Goal: Learn about a topic

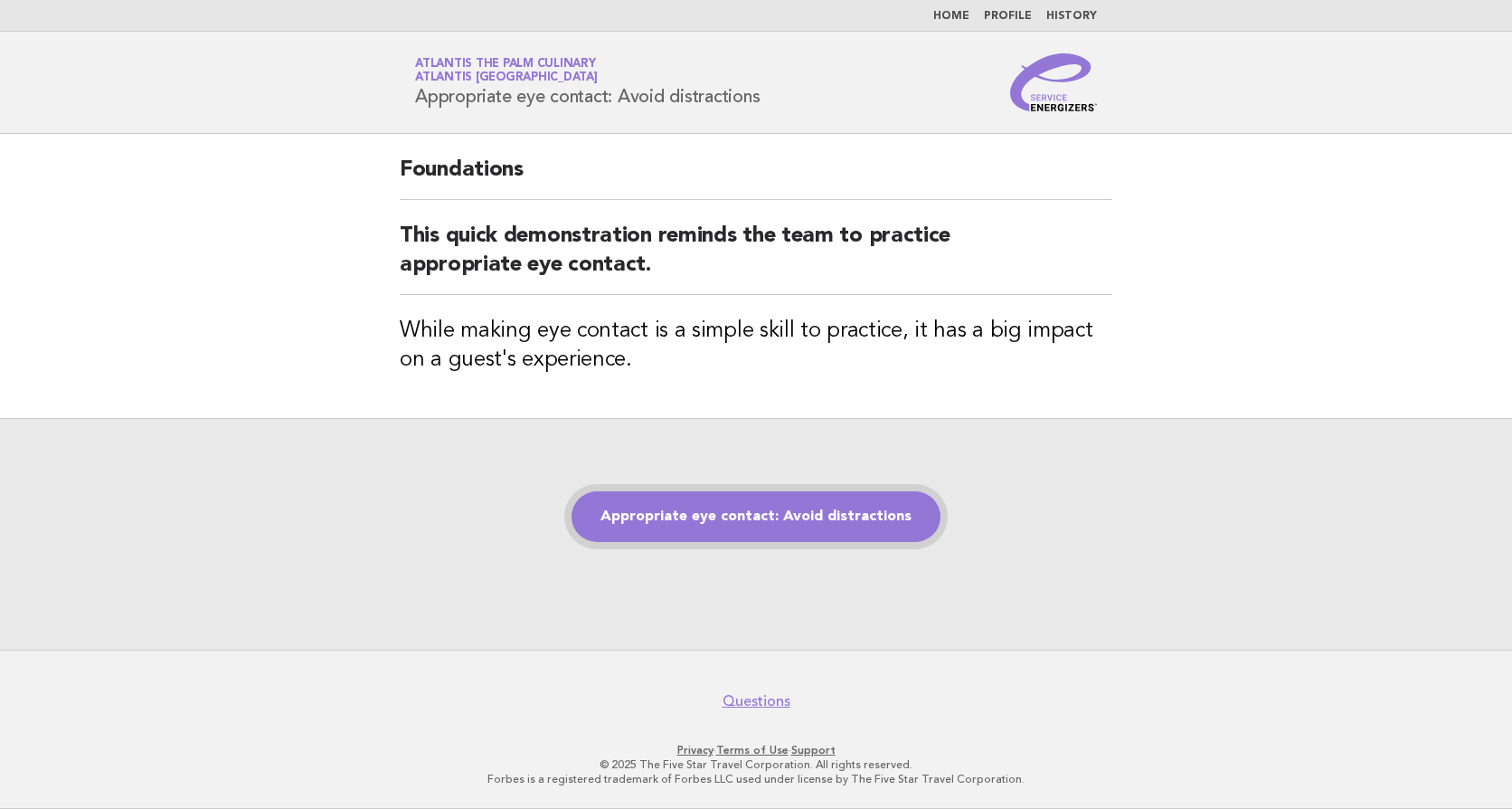
click at [741, 516] on link "Appropriate eye contact: Avoid distractions" at bounding box center [756, 517] width 369 height 51
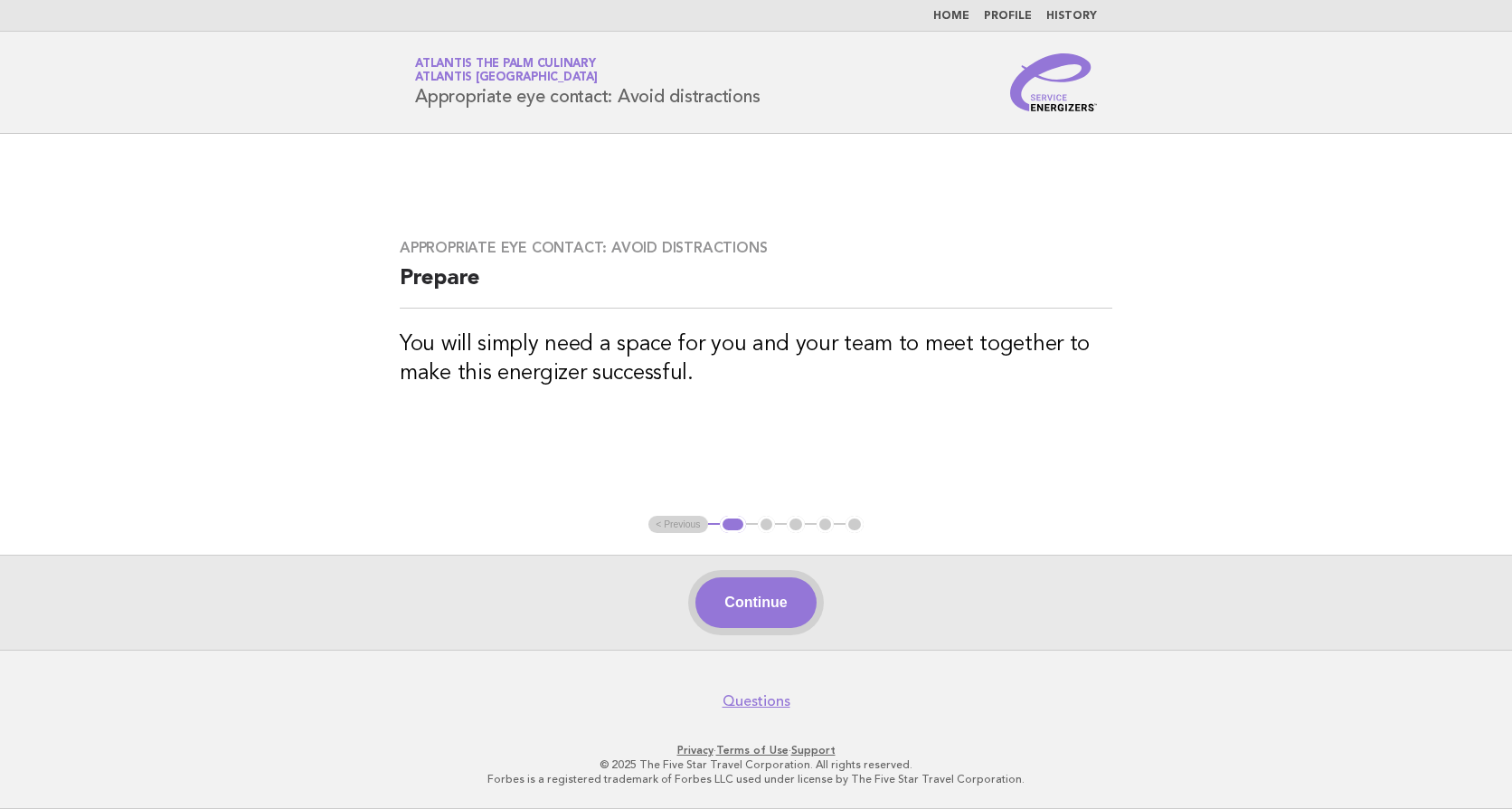
click at [774, 607] on button "Continue" at bounding box center [755, 602] width 120 height 51
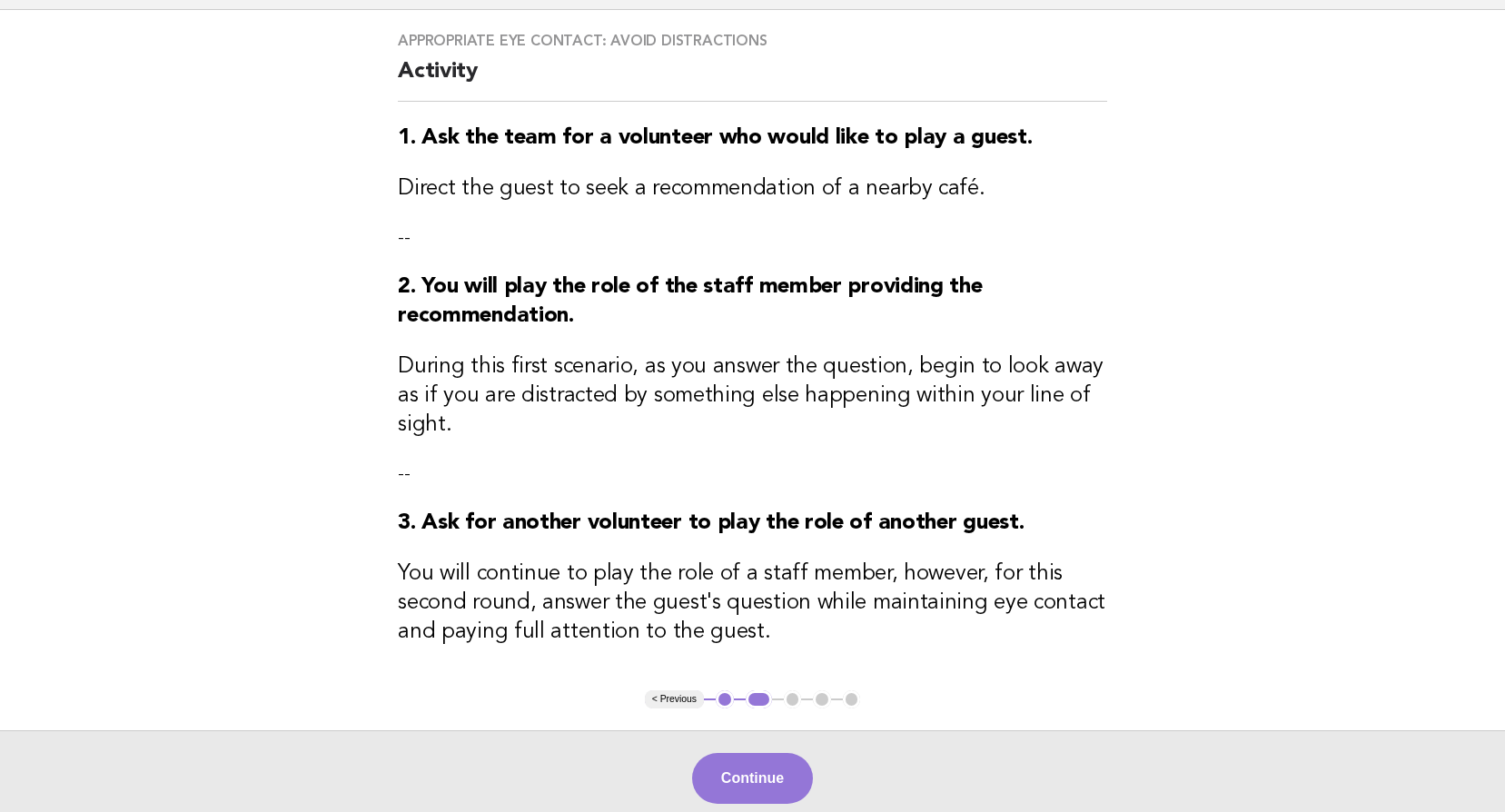
scroll to position [272, 0]
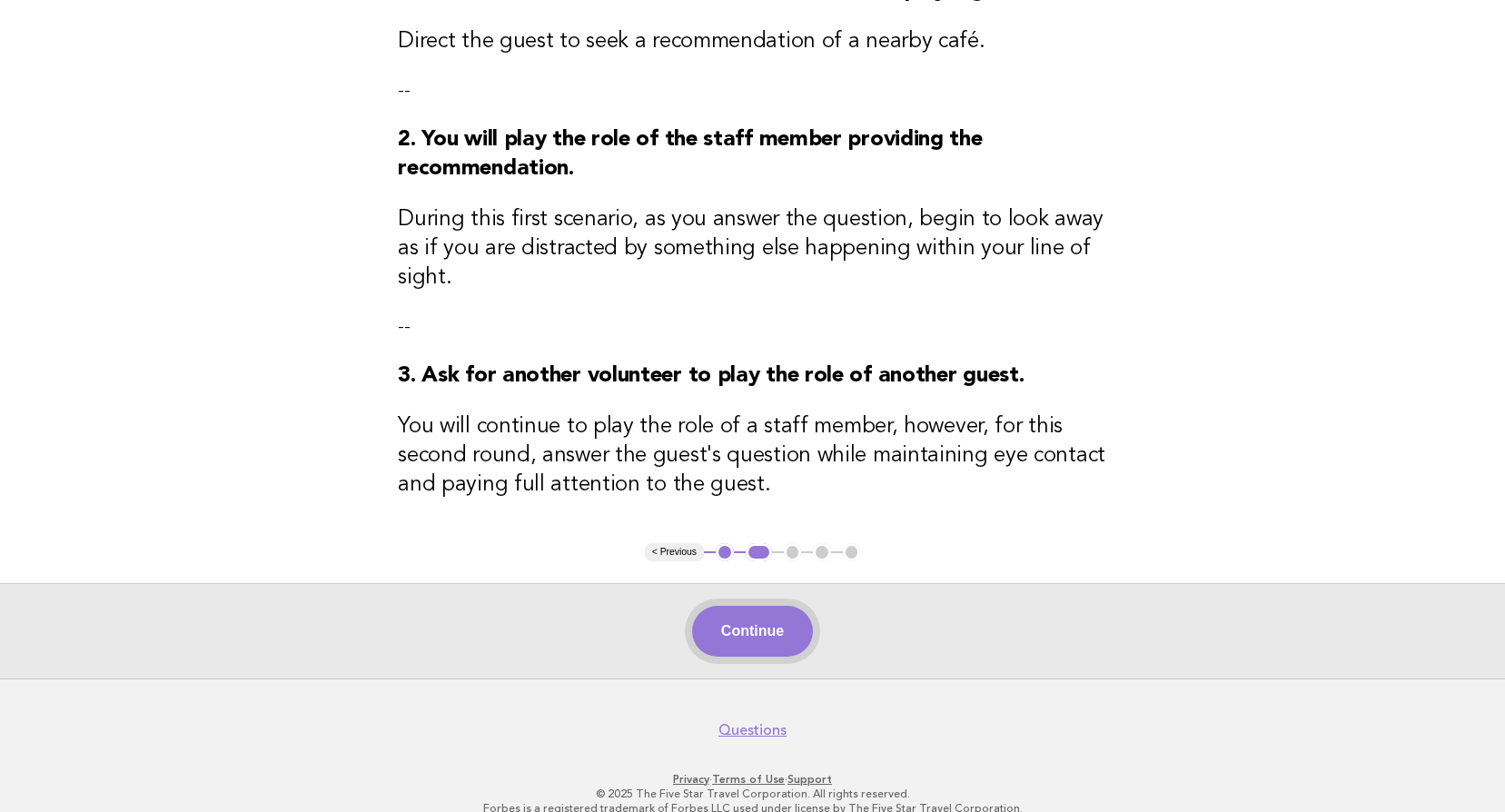
click at [765, 617] on button "Continue" at bounding box center [752, 631] width 120 height 51
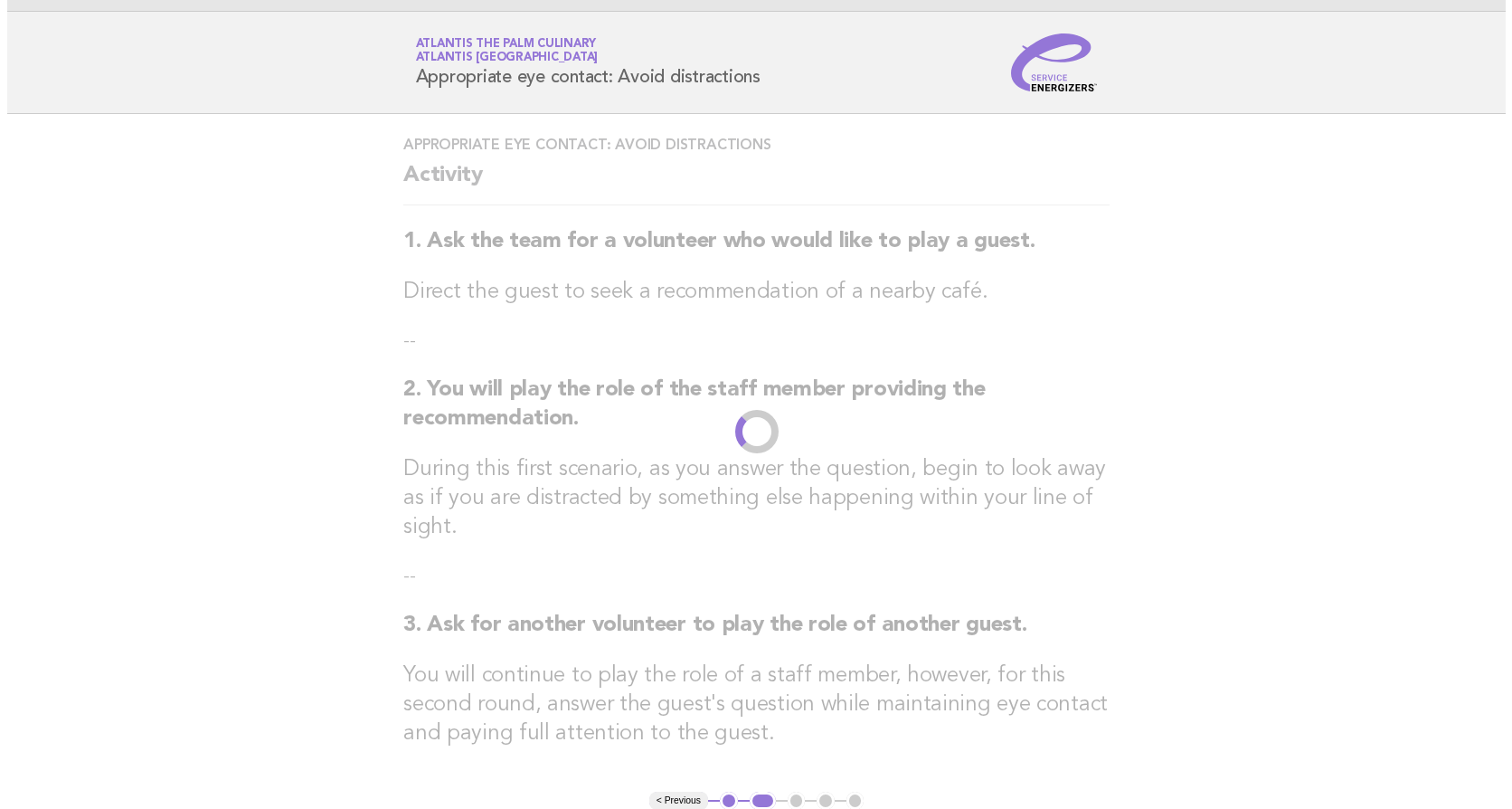
scroll to position [0, 0]
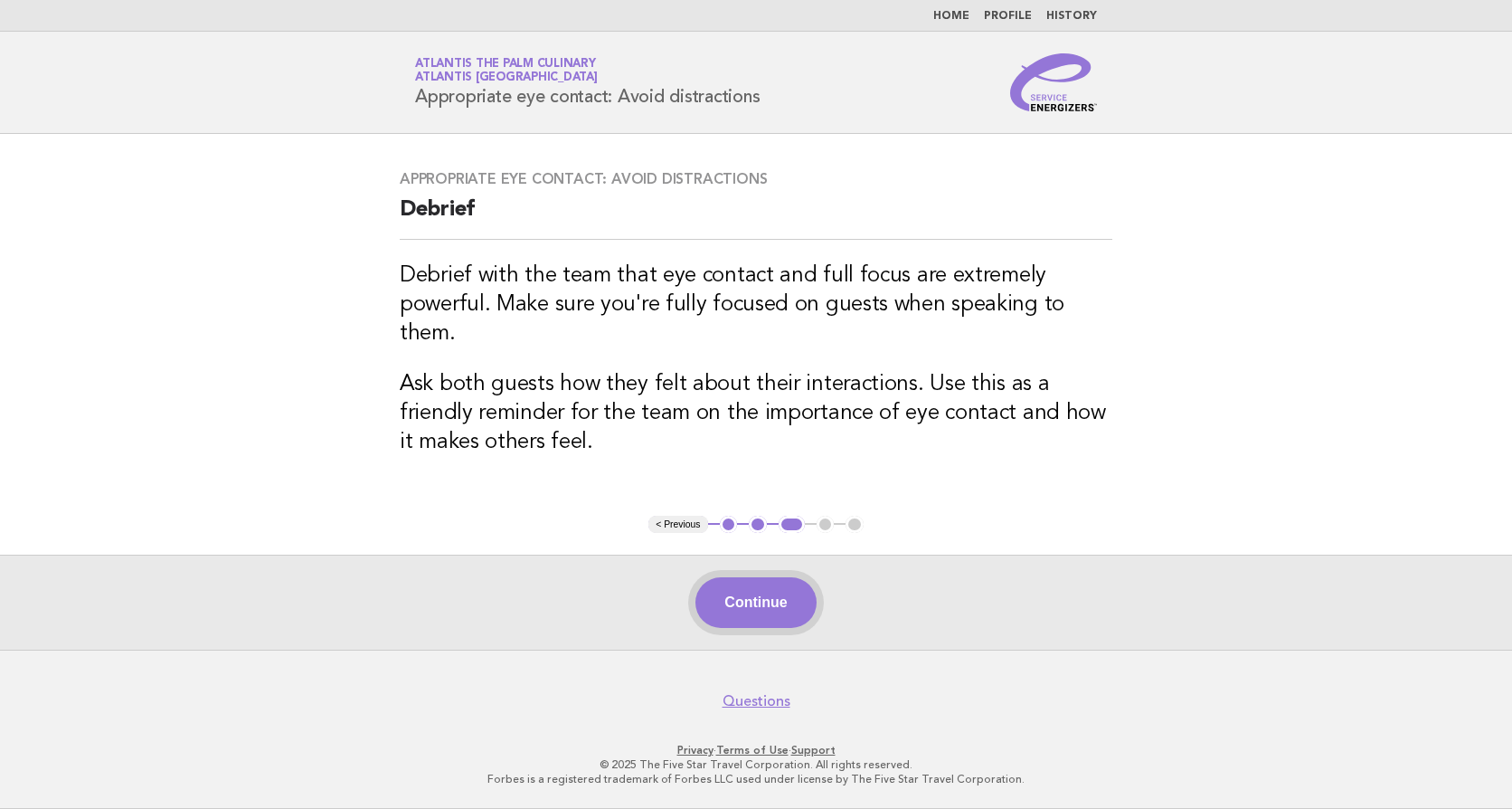
click at [754, 593] on button "Continue" at bounding box center [755, 602] width 120 height 51
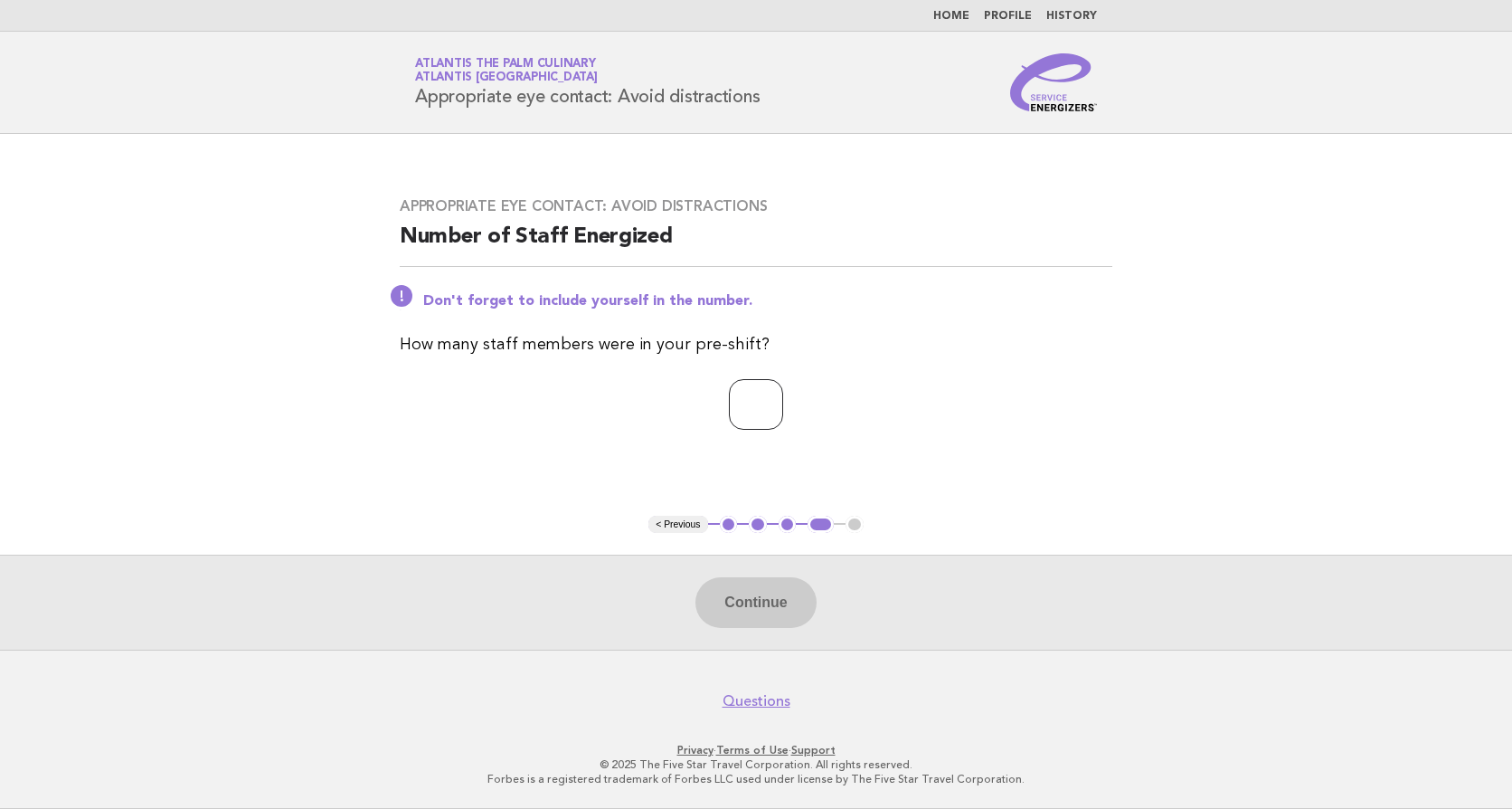
click at [761, 405] on input "number" at bounding box center [756, 404] width 54 height 51
type input "**"
click at [768, 592] on button "Continue" at bounding box center [755, 602] width 120 height 51
